Goal: Task Accomplishment & Management: Use online tool/utility

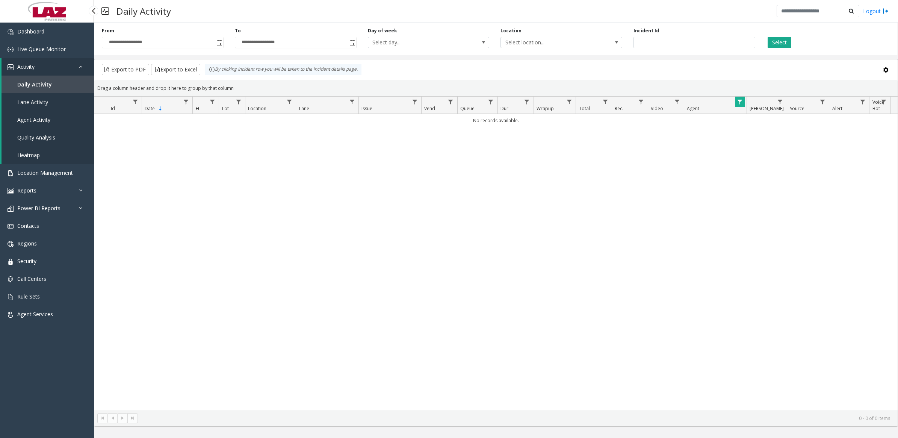
click at [32, 102] on span "Lane Activity" at bounding box center [32, 101] width 31 height 7
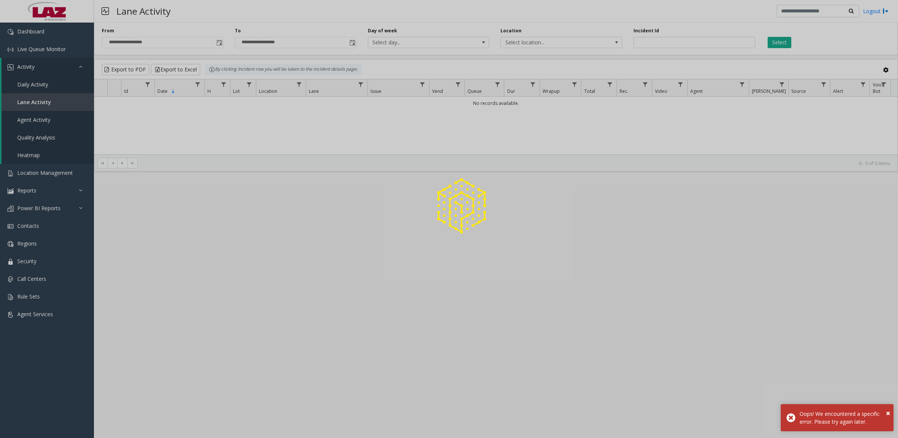
click at [29, 84] on div at bounding box center [449, 219] width 898 height 438
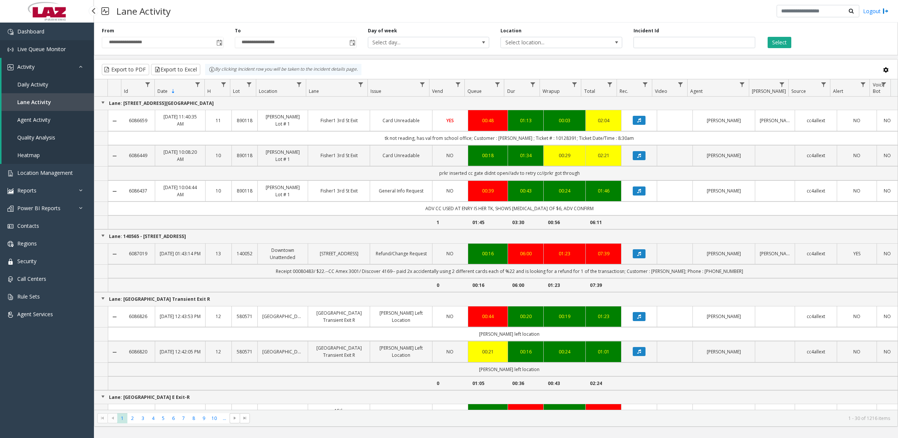
click at [35, 48] on span "Live Queue Monitor" at bounding box center [41, 48] width 48 height 7
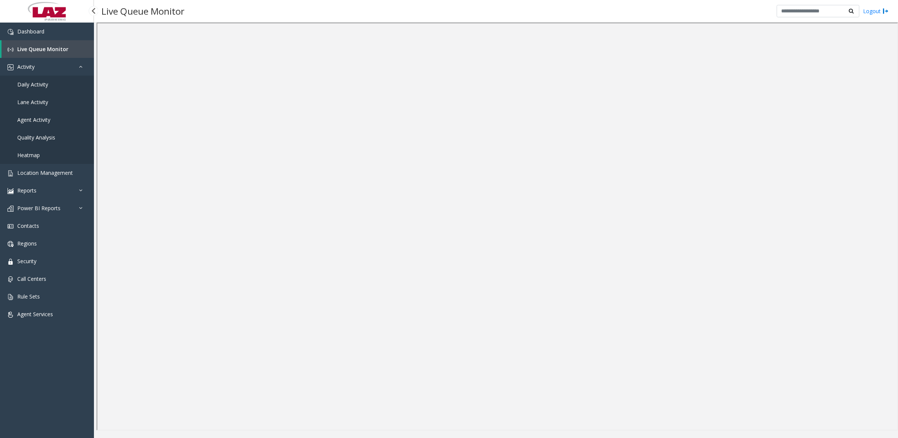
click at [38, 86] on span "Daily Activity" at bounding box center [32, 84] width 31 height 7
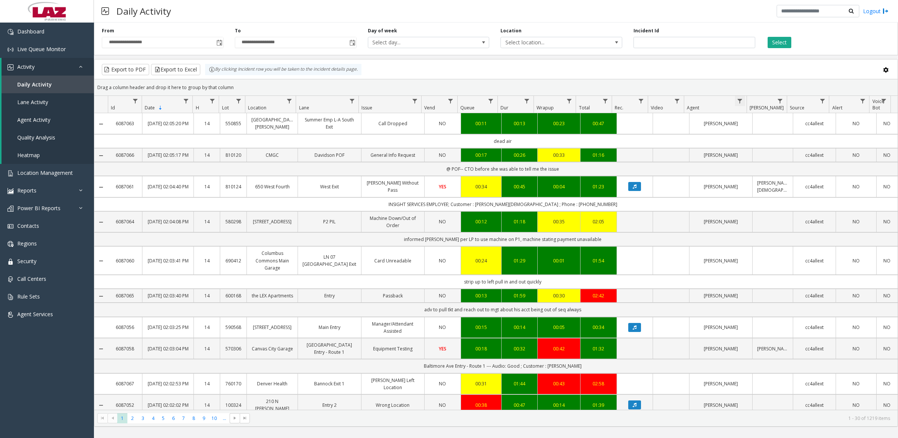
click at [739, 101] on span "Data table" at bounding box center [740, 101] width 6 height 6
click at [762, 134] on input "Agent Filter" at bounding box center [772, 133] width 64 height 13
type input "****"
click button "Filter" at bounding box center [788, 203] width 31 height 17
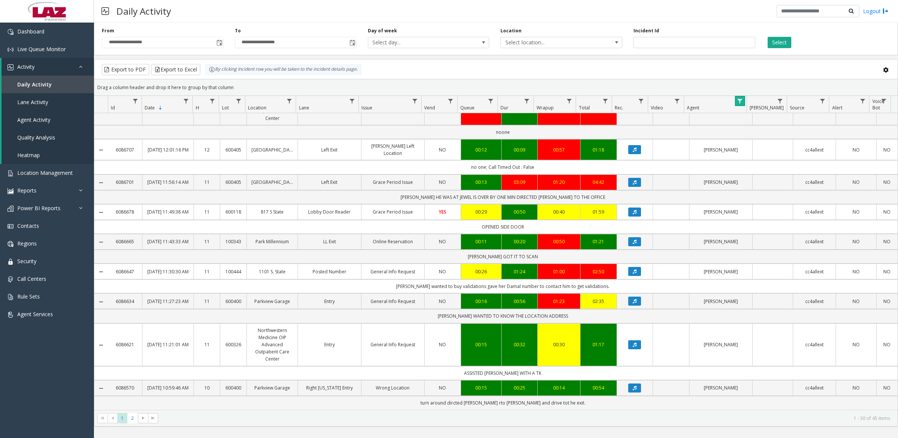
scroll to position [813, 0]
click at [133, 416] on span "2" at bounding box center [132, 418] width 10 height 10
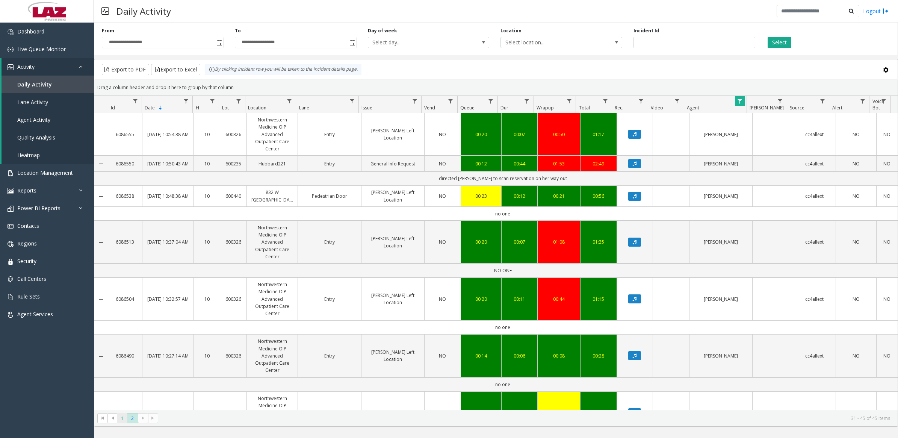
click at [125, 418] on span "1" at bounding box center [122, 418] width 10 height 10
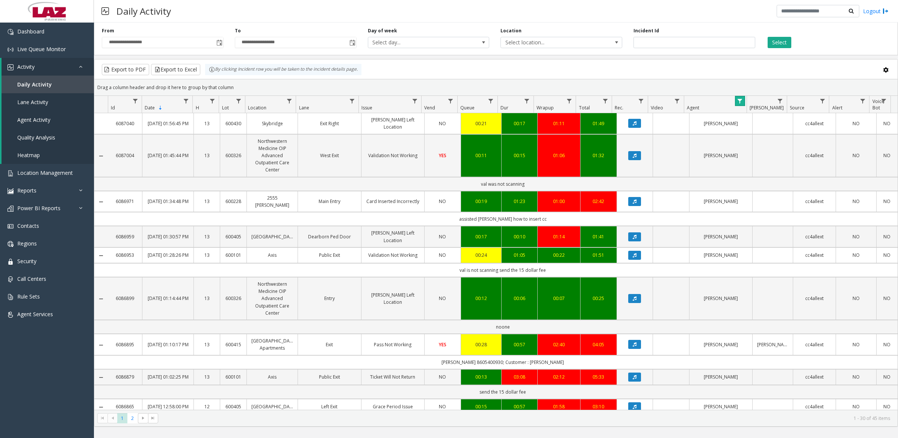
click at [743, 101] on link "Data table" at bounding box center [740, 101] width 10 height 10
click at [752, 204] on button "Clear" at bounding box center [755, 203] width 31 height 17
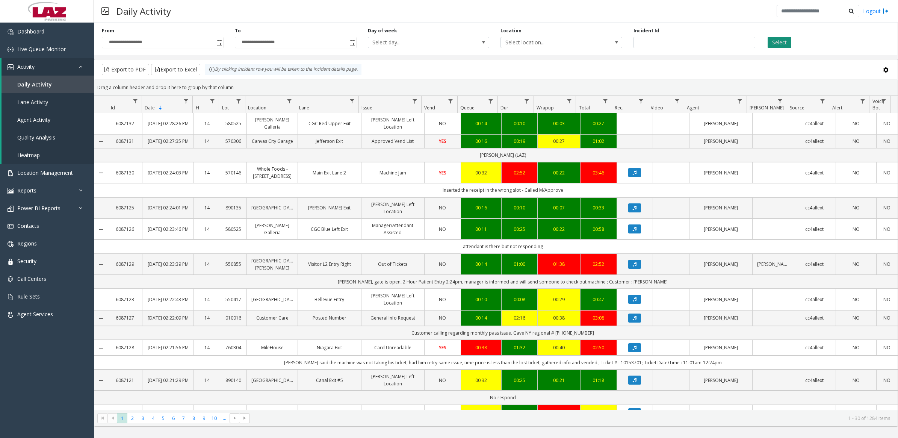
click at [783, 40] on button "Select" at bounding box center [780, 42] width 24 height 11
click at [221, 41] on span "Toggle popup" at bounding box center [219, 43] width 6 height 6
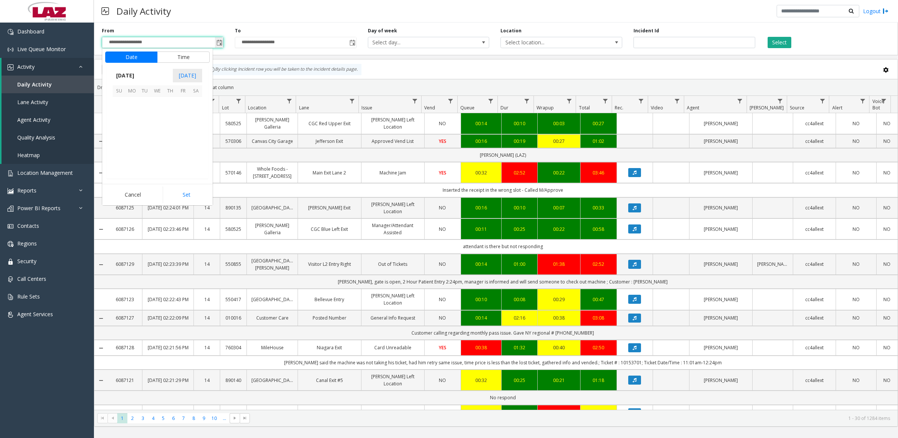
scroll to position [134721, 0]
click at [175, 59] on button "Time" at bounding box center [183, 56] width 53 height 11
click at [122, 153] on span "7" at bounding box center [123, 152] width 3 height 7
click at [160, 98] on span "30" at bounding box center [161, 97] width 6 height 7
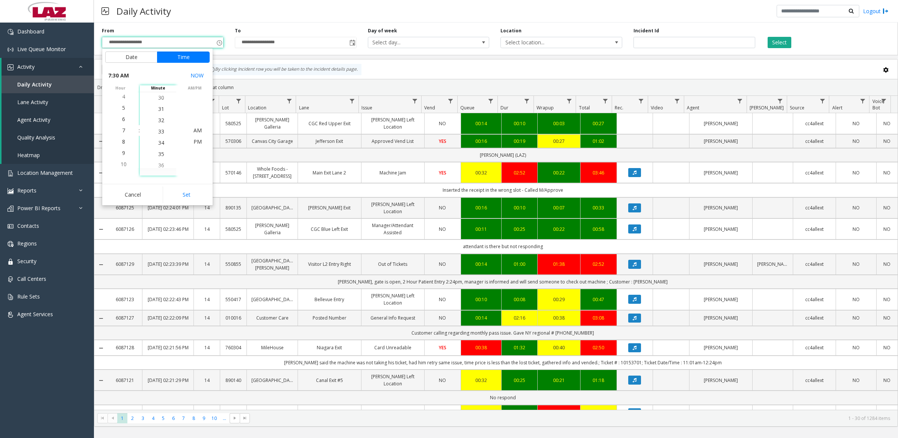
scroll to position [338, 0]
click at [196, 132] on span "AM" at bounding box center [198, 130] width 8 height 7
click at [189, 197] on button "Set" at bounding box center [186, 194] width 47 height 17
type input "**********"
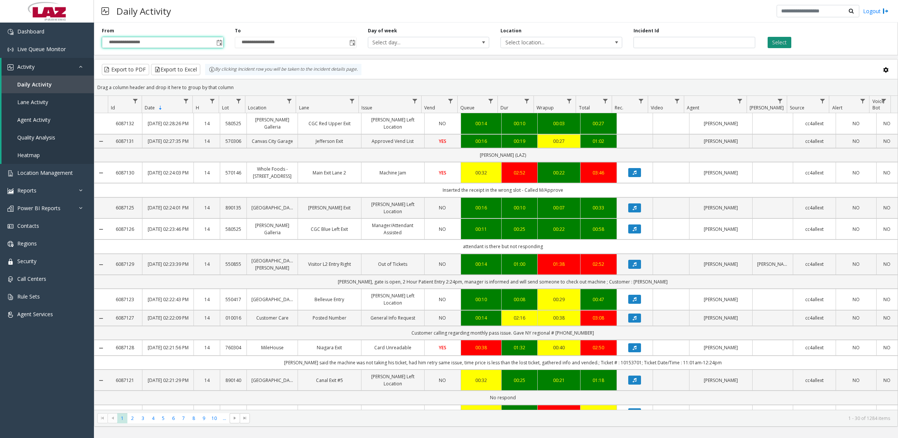
click at [782, 43] on button "Select" at bounding box center [780, 42] width 24 height 11
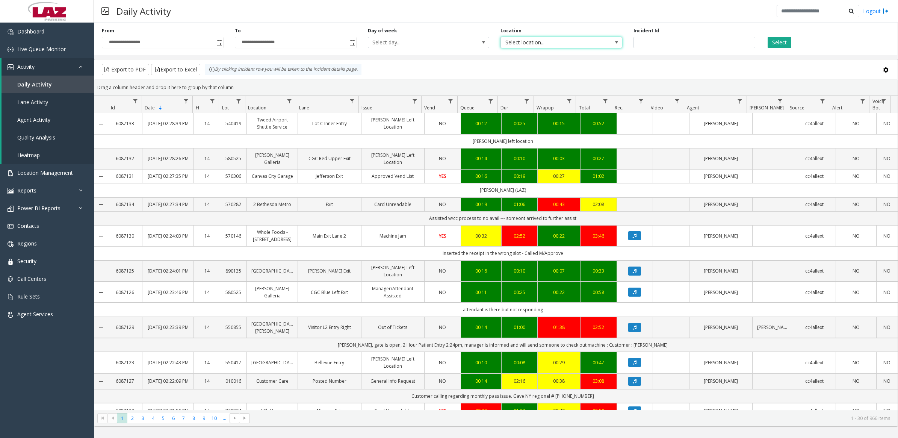
click at [552, 44] on span "Select location..." at bounding box center [549, 42] width 97 height 11
type input "*******"
click at [571, 38] on span "Select location..." at bounding box center [549, 42] width 97 height 11
type input "*******"
click at [516, 93] on li "100240 Chicago Meters" at bounding box center [562, 93] width 120 height 10
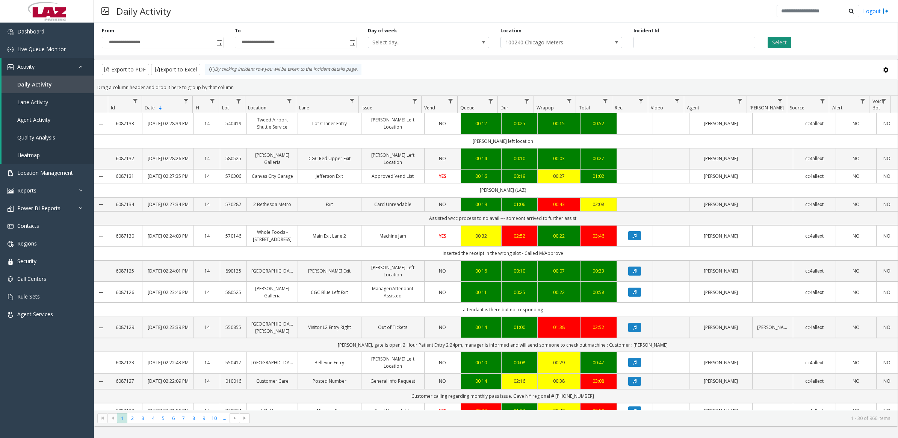
click at [779, 40] on button "Select" at bounding box center [780, 42] width 24 height 11
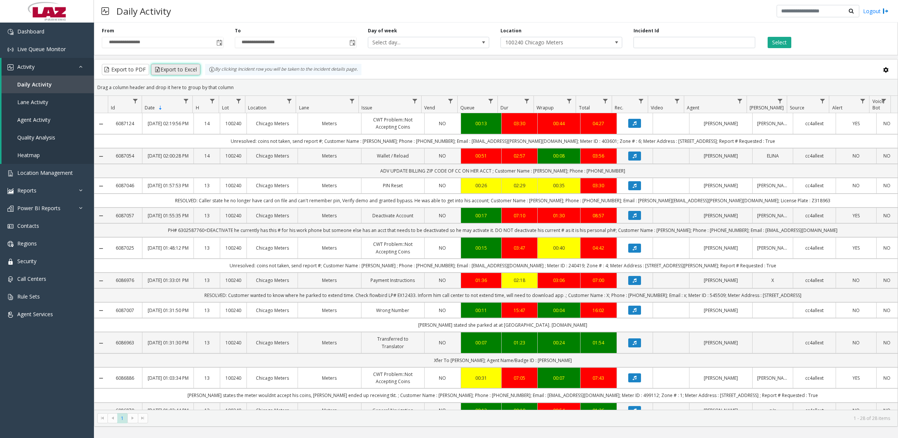
click at [197, 70] on button "Export to Excel" at bounding box center [175, 69] width 49 height 11
drag, startPoint x: 210, startPoint y: 19, endPoint x: 198, endPoint y: 21, distance: 11.8
click at [210, 19] on div "Daily Activity Logout" at bounding box center [496, 11] width 804 height 23
click at [38, 47] on span "Live Queue Monitor" at bounding box center [41, 48] width 48 height 7
